Goal: Information Seeking & Learning: Learn about a topic

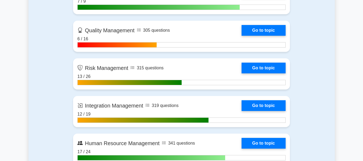
scroll to position [510, 0]
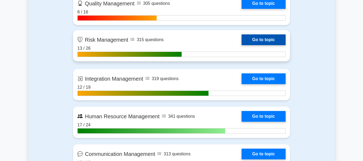
click at [271, 34] on link "Go to topic" at bounding box center [264, 39] width 44 height 11
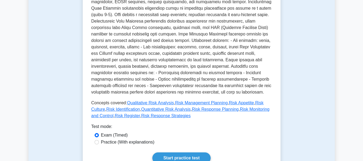
scroll to position [215, 0]
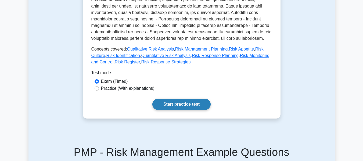
click at [185, 102] on link "Start practice test" at bounding box center [181, 104] width 58 height 11
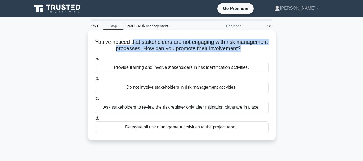
drag, startPoint x: 148, startPoint y: 39, endPoint x: 258, endPoint y: 47, distance: 109.6
click at [258, 47] on h5 "You've noticed that stakeholders are not engaging with risk management processe…" at bounding box center [181, 45] width 175 height 13
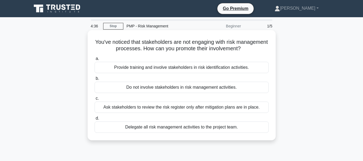
click at [169, 69] on div "Provide training and involve stakeholders in risk identification activities." at bounding box center [182, 67] width 174 height 11
click at [95, 60] on input "a. Provide training and involve stakeholders in risk identification activities." at bounding box center [95, 58] width 0 height 3
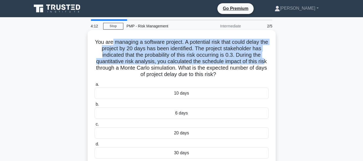
drag, startPoint x: 115, startPoint y: 41, endPoint x: 267, endPoint y: 61, distance: 153.1
click at [267, 61] on h5 "You are managing a software project. A potential risk that could delay the proj…" at bounding box center [181, 58] width 175 height 39
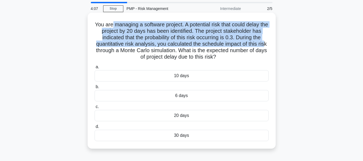
scroll to position [27, 0]
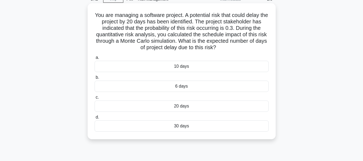
click at [244, 88] on div "6 days" at bounding box center [182, 86] width 174 height 11
click at [95, 79] on input "b. 6 days" at bounding box center [95, 77] width 0 height 3
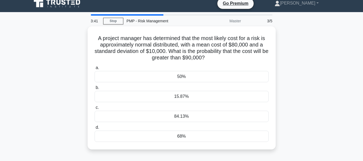
scroll to position [0, 0]
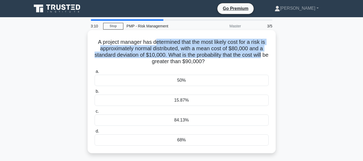
drag, startPoint x: 172, startPoint y: 42, endPoint x: 272, endPoint y: 54, distance: 100.1
click at [272, 54] on div "A project manager has determined that the most likely cost for a risk is approx…" at bounding box center [182, 91] width 184 height 119
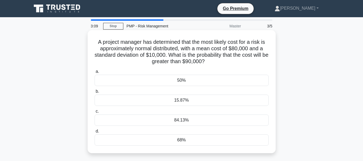
click at [199, 101] on div "15.87%" at bounding box center [182, 100] width 174 height 11
click at [95, 93] on input "b. 15.87%" at bounding box center [95, 91] width 0 height 3
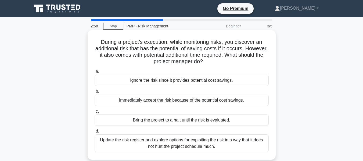
drag, startPoint x: 142, startPoint y: 45, endPoint x: 232, endPoint y: 59, distance: 91.0
click at [232, 59] on h5 "During a project’s execution, while monitoring risks, you discover an additiona…" at bounding box center [181, 52] width 175 height 26
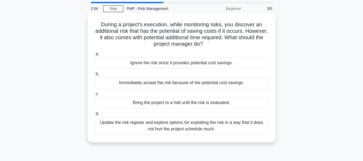
scroll to position [27, 0]
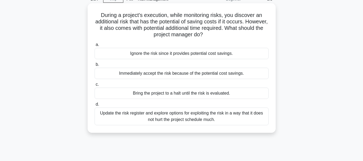
click at [223, 110] on div "Update the risk register and explore options for exploiting the risk in a way t…" at bounding box center [182, 116] width 174 height 18
click at [95, 106] on input "d. Update the risk register and explore options for exploiting the risk in a wa…" at bounding box center [95, 104] width 0 height 3
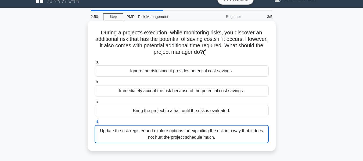
scroll to position [0, 0]
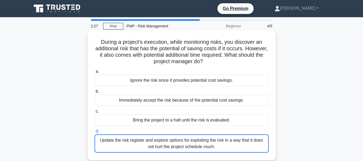
click at [158, 141] on div "Update the risk register and explore options for exploiting the risk in a way t…" at bounding box center [182, 143] width 174 height 18
click at [95, 133] on input "d. Update the risk register and explore options for exploiting the risk in a wa…" at bounding box center [95, 131] width 0 height 3
click at [214, 141] on div "Update the risk register and explore options for exploiting the risk in a way t…" at bounding box center [182, 143] width 174 height 18
click at [95, 133] on input "d. Update the risk register and explore options for exploiting the risk in a wa…" at bounding box center [95, 131] width 0 height 3
click at [167, 52] on h5 "During a project’s execution, while monitoring risks, you discover an additiona…" at bounding box center [181, 52] width 175 height 26
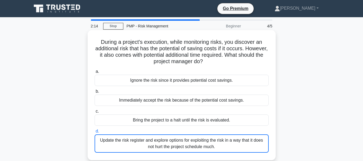
click at [167, 52] on h5 "During a project’s execution, while monitoring risks, you discover an additiona…" at bounding box center [181, 52] width 175 height 26
click at [204, 138] on div "Update the risk register and explore options for exploiting the risk in a way t…" at bounding box center [182, 143] width 174 height 18
click at [95, 133] on input "d. Update the risk register and explore options for exploiting the risk in a wa…" at bounding box center [95, 131] width 0 height 3
click at [197, 146] on div "Update the risk register and explore options for exploiting the risk in a way t…" at bounding box center [182, 143] width 174 height 18
click at [95, 133] on input "d. Update the risk register and explore options for exploiting the risk in a wa…" at bounding box center [95, 131] width 0 height 3
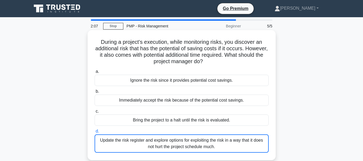
click at [197, 146] on div "Update the risk register and explore options for exploiting the risk in a way t…" at bounding box center [182, 143] width 174 height 18
click at [95, 133] on input "d. Update the risk register and explore options for exploiting the risk in a wa…" at bounding box center [95, 131] width 0 height 3
click at [196, 138] on div "Update the risk register and explore options for exploiting the risk in a way t…" at bounding box center [182, 143] width 174 height 18
click at [95, 133] on input "d. Update the risk register and explore options for exploiting the risk in a wa…" at bounding box center [95, 131] width 0 height 3
click at [196, 138] on div "Update the risk register and explore options for exploiting the risk in a way t…" at bounding box center [182, 143] width 174 height 18
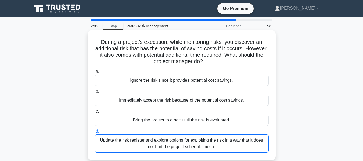
click at [95, 133] on input "d. Update the risk register and explore options for exploiting the risk in a wa…" at bounding box center [95, 131] width 0 height 3
click at [198, 140] on div "Update the risk register and explore options for exploiting the risk in a way t…" at bounding box center [182, 143] width 174 height 18
click at [95, 133] on input "d. Update the risk register and explore options for exploiting the risk in a wa…" at bounding box center [95, 131] width 0 height 3
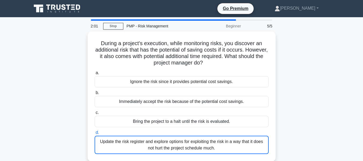
click at [267, 24] on div "5/5" at bounding box center [259, 26] width 31 height 11
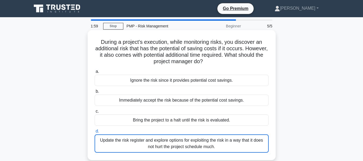
click at [197, 60] on h5 "During a project’s execution, while monitoring risks, you discover an additiona…" at bounding box center [181, 52] width 175 height 26
drag, startPoint x: 97, startPoint y: 42, endPoint x: 253, endPoint y: 64, distance: 157.7
click at [253, 64] on h5 "During a project’s execution, while monitoring risks, you discover an additiona…" at bounding box center [181, 52] width 175 height 26
click at [269, 84] on div "a. Ignore the risk since it provides potential cost savings." at bounding box center [181, 77] width 181 height 18
click at [182, 114] on label "c. Bring the project to a halt until the risk is evaluated." at bounding box center [182, 117] width 174 height 18
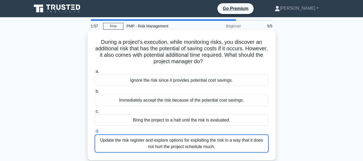
click at [95, 113] on input "c. Bring the project to a halt until the risk is evaluated." at bounding box center [95, 111] width 0 height 3
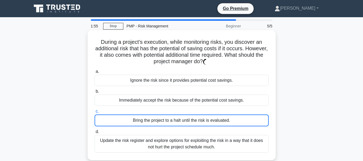
click at [181, 145] on div "Update the risk register and explore options for exploiting the risk in a way t…" at bounding box center [182, 144] width 174 height 18
click at [95, 134] on input "d. Update the risk register and explore options for exploiting the risk in a wa…" at bounding box center [95, 131] width 0 height 3
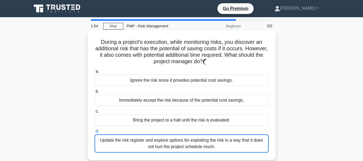
click at [181, 145] on div "Update the risk register and explore options for exploiting the risk in a way t…" at bounding box center [182, 143] width 174 height 18
click at [95, 133] on input "d. Update the risk register and explore options for exploiting the risk in a wa…" at bounding box center [95, 131] width 0 height 3
